Goal: Information Seeking & Learning: Learn about a topic

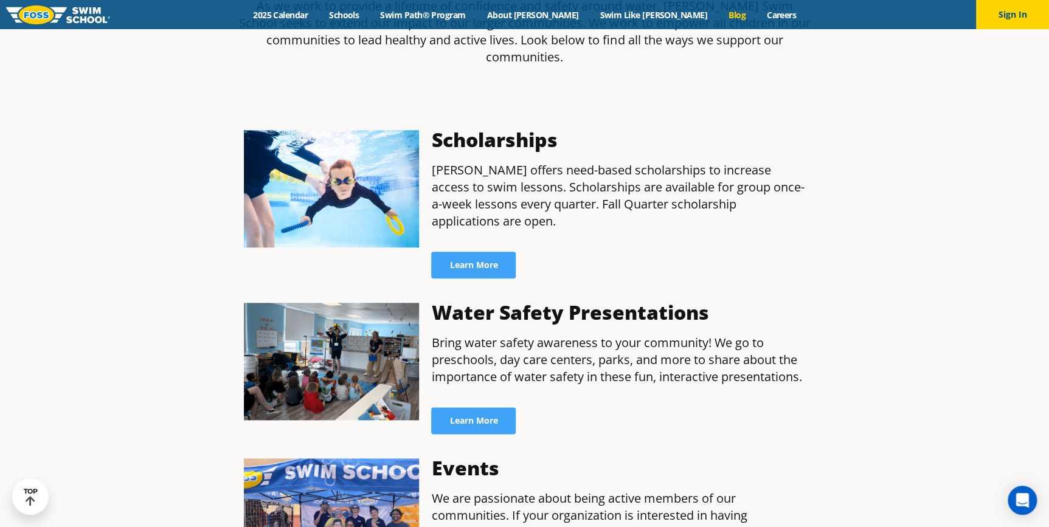
click at [718, 16] on link "Blog" at bounding box center [737, 15] width 38 height 12
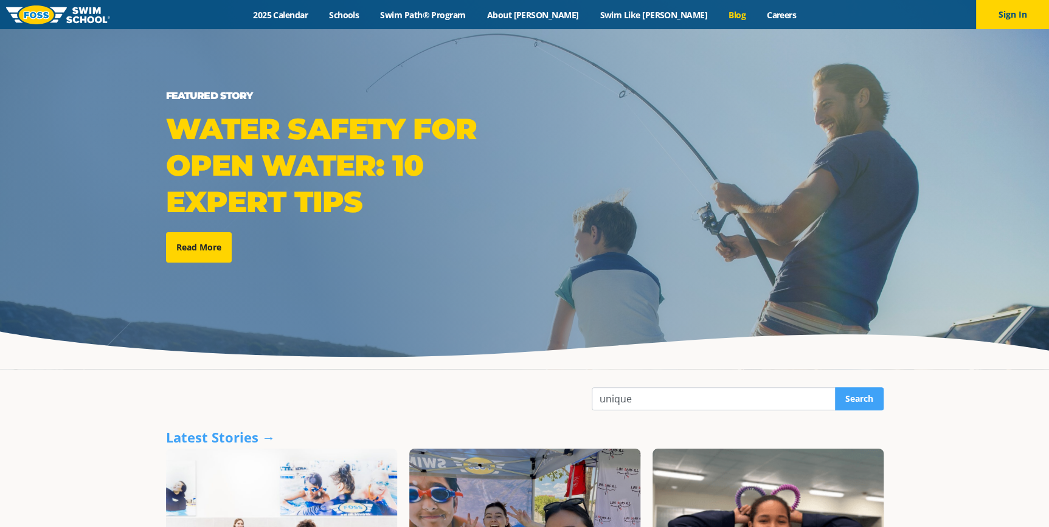
type input "unique"
click at [835, 388] on input "Search" at bounding box center [859, 399] width 49 height 23
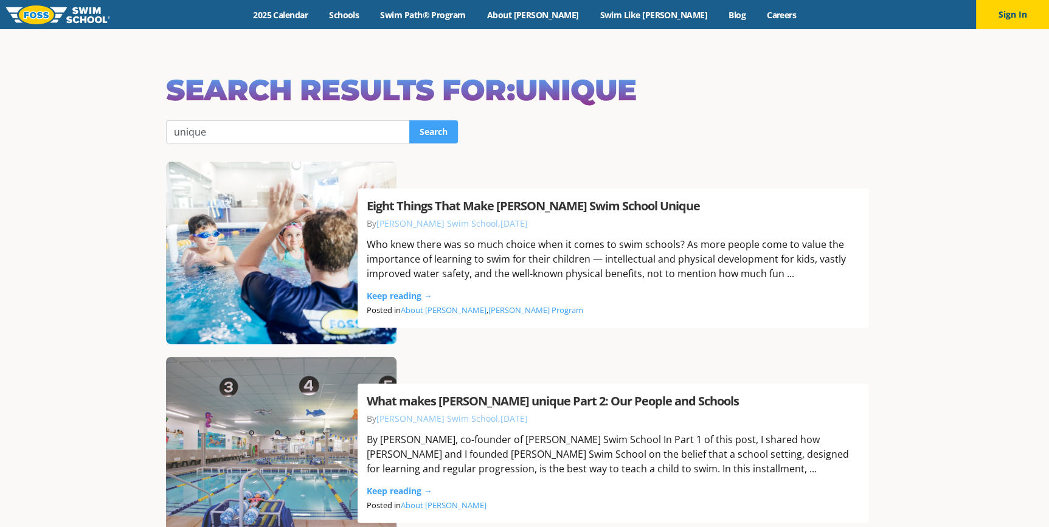
click at [585, 205] on link "Eight Things That Make Foss Swim School Unique" at bounding box center [533, 206] width 333 height 16
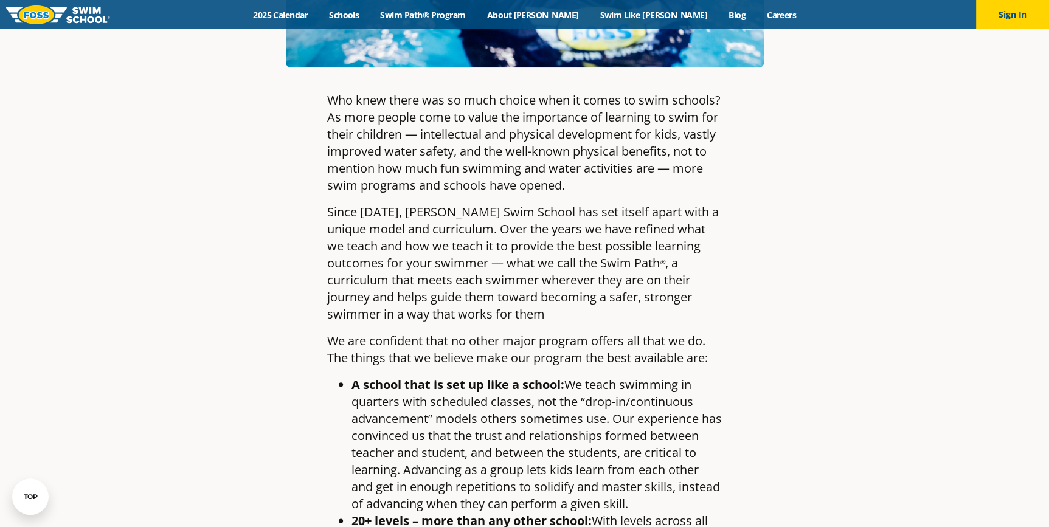
scroll to position [498, 0]
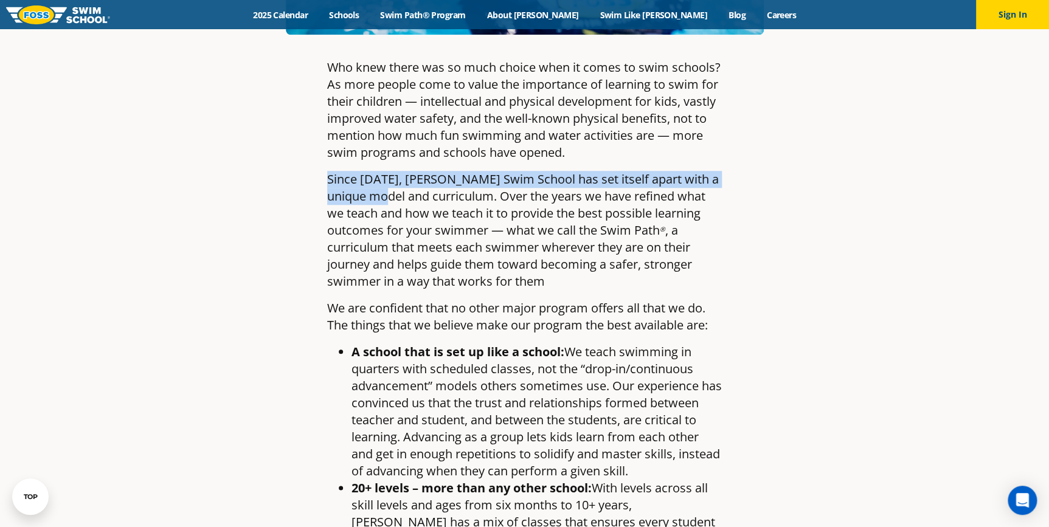
drag, startPoint x: 324, startPoint y: 179, endPoint x: 369, endPoint y: 195, distance: 47.7
click at [369, 195] on article "Eight Things That Make Foss Swim School Unique By Foss Swim School , December 8…" at bounding box center [525, 527] width 718 height 1906
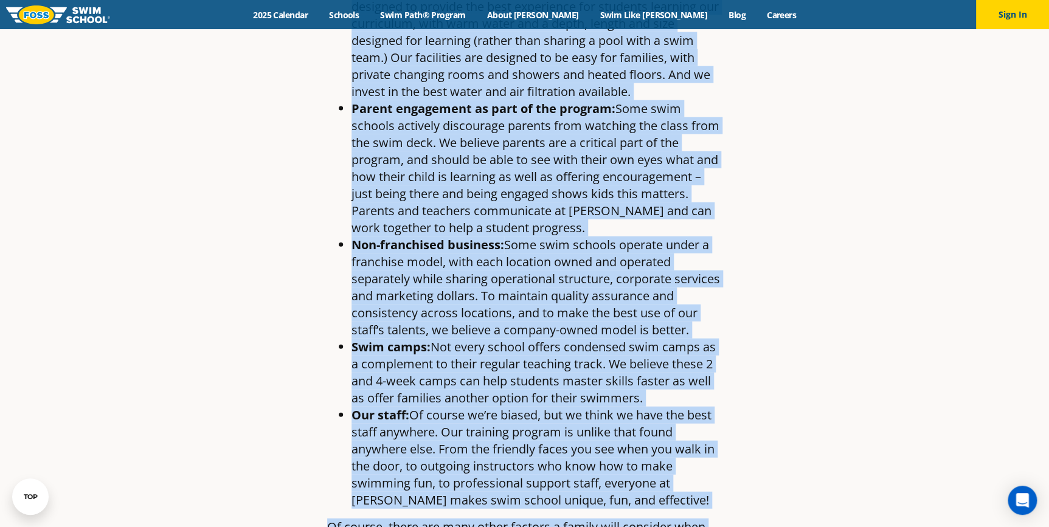
scroll to position [1346, 0]
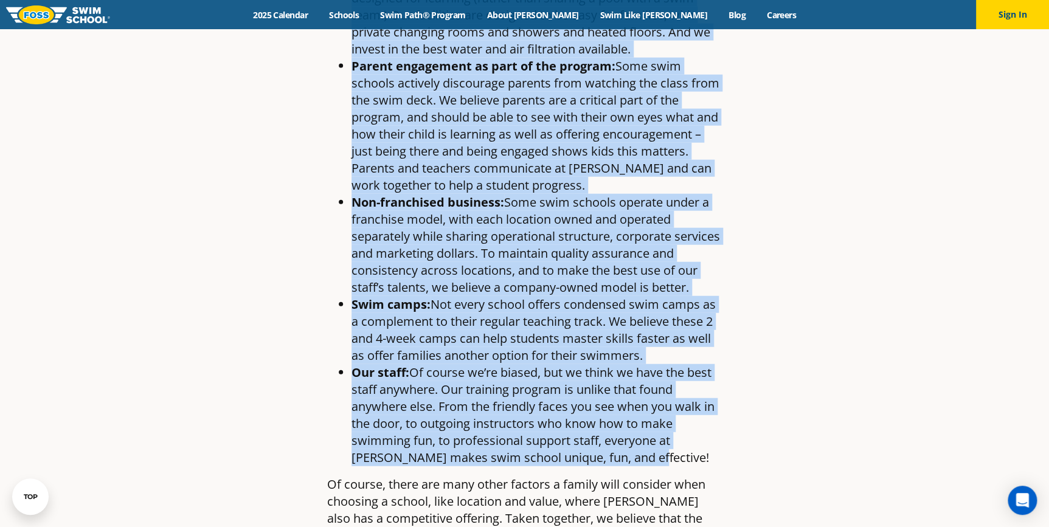
drag, startPoint x: 322, startPoint y: 177, endPoint x: 702, endPoint y: 425, distance: 453.2
copy div "Since 1993, Foss Swim School has set itself apart with a unique model and curri…"
